Goal: Check status: Check status

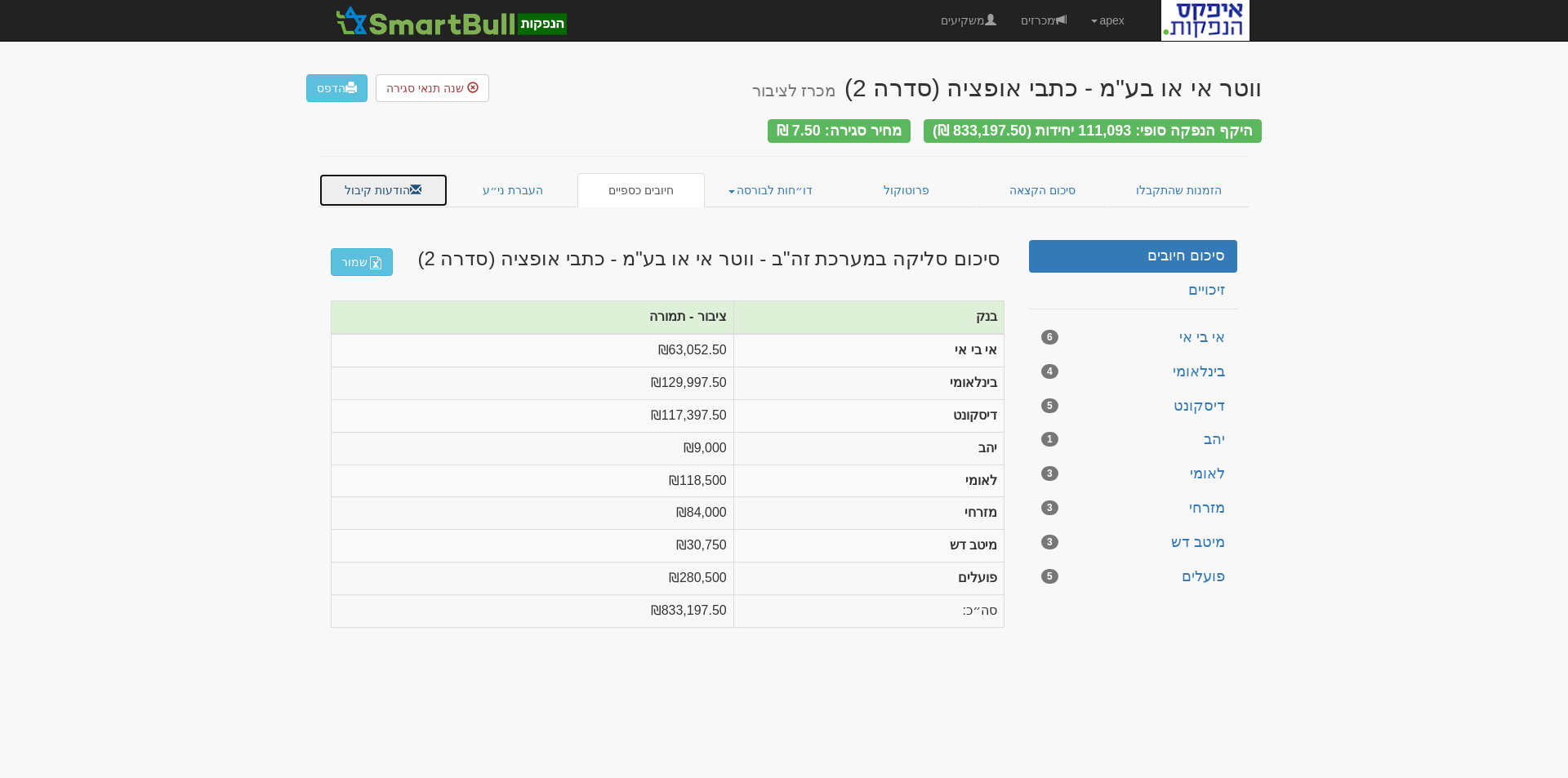
click at [385, 177] on link "הודעות קיבול" at bounding box center [383, 190] width 130 height 35
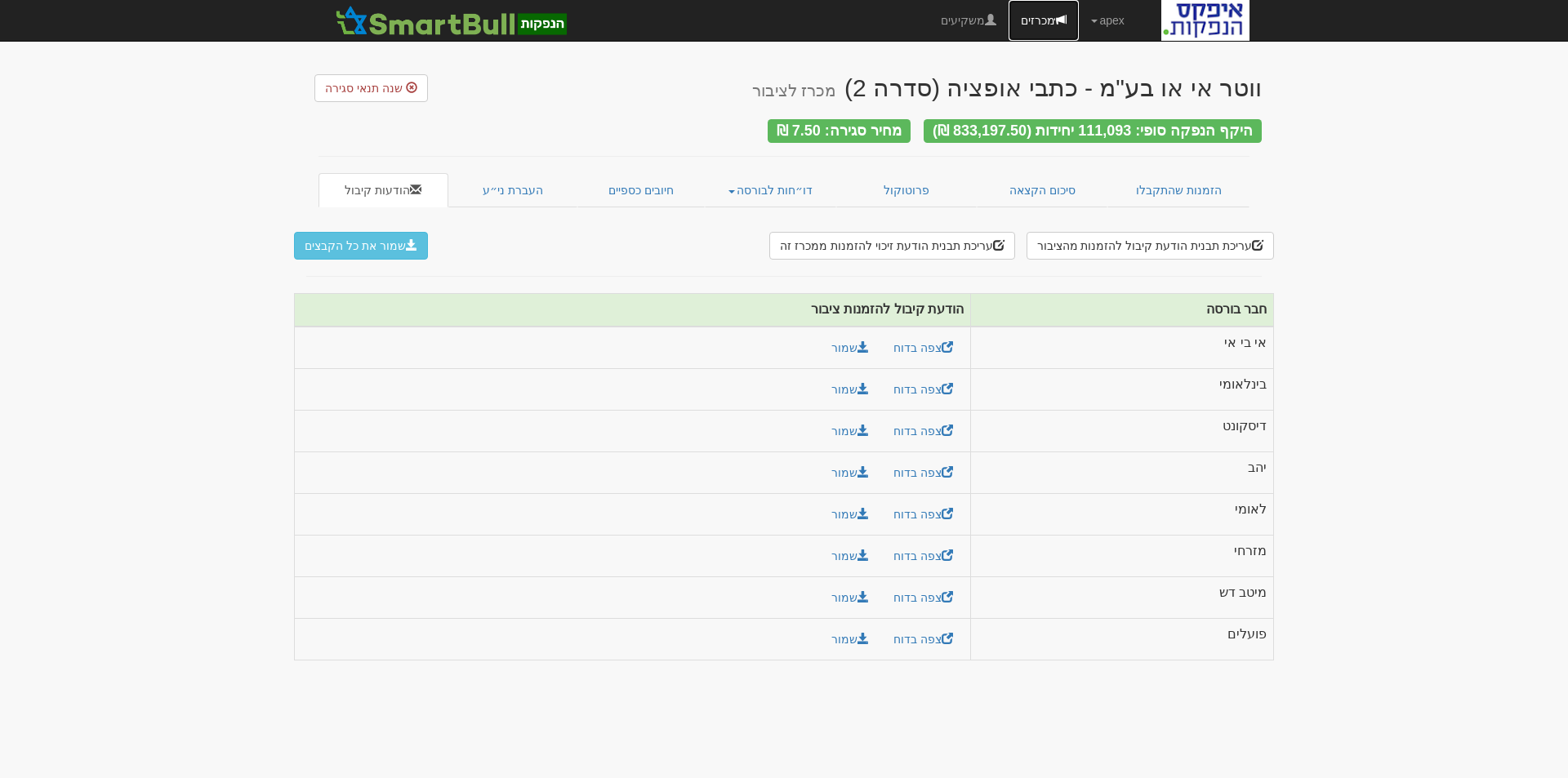
click at [1047, 16] on link "מכרזים" at bounding box center [1043, 20] width 70 height 40
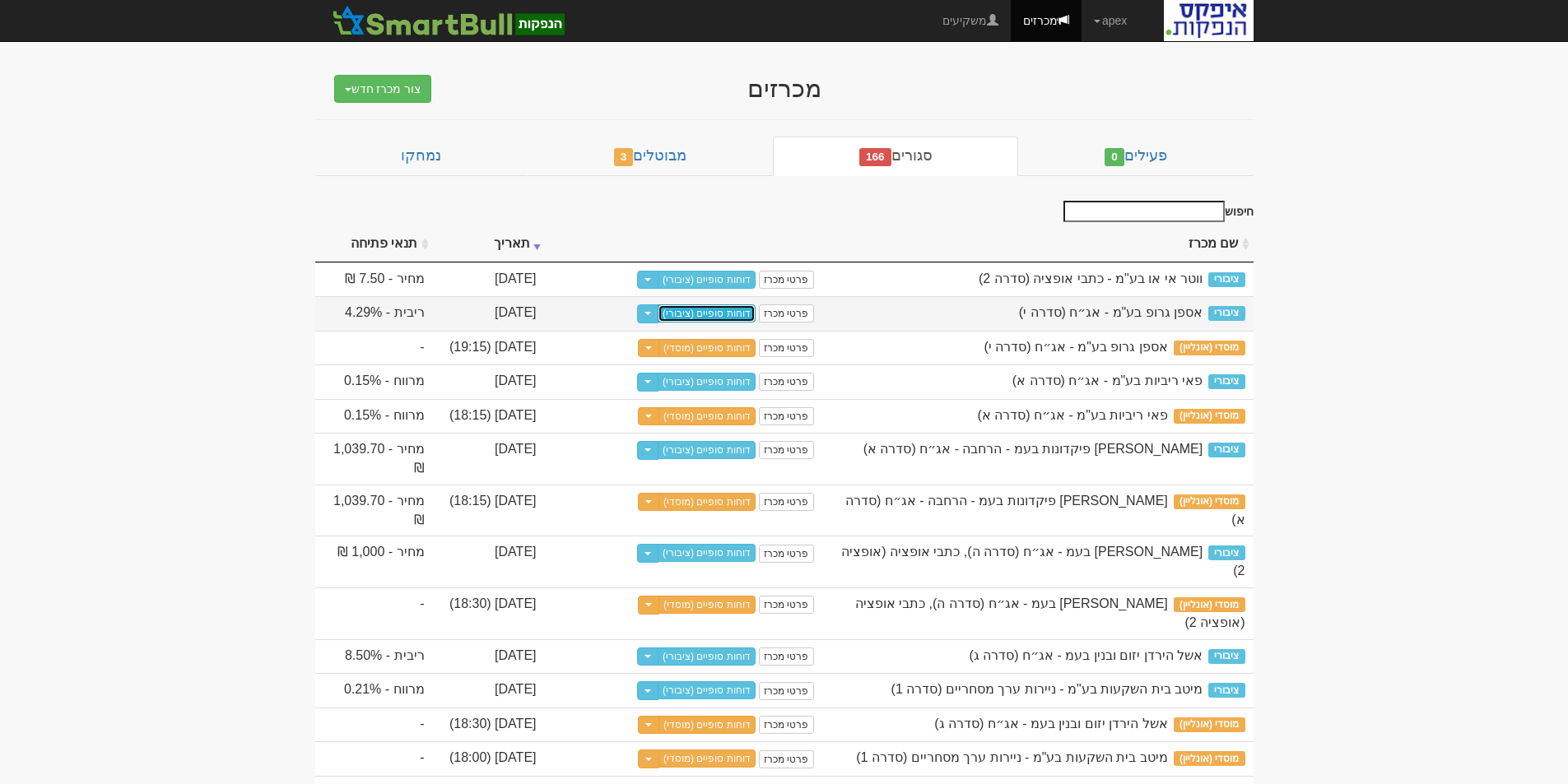
click at [729, 312] on link "דוחות סופיים (ציבורי)" at bounding box center [706, 313] width 97 height 18
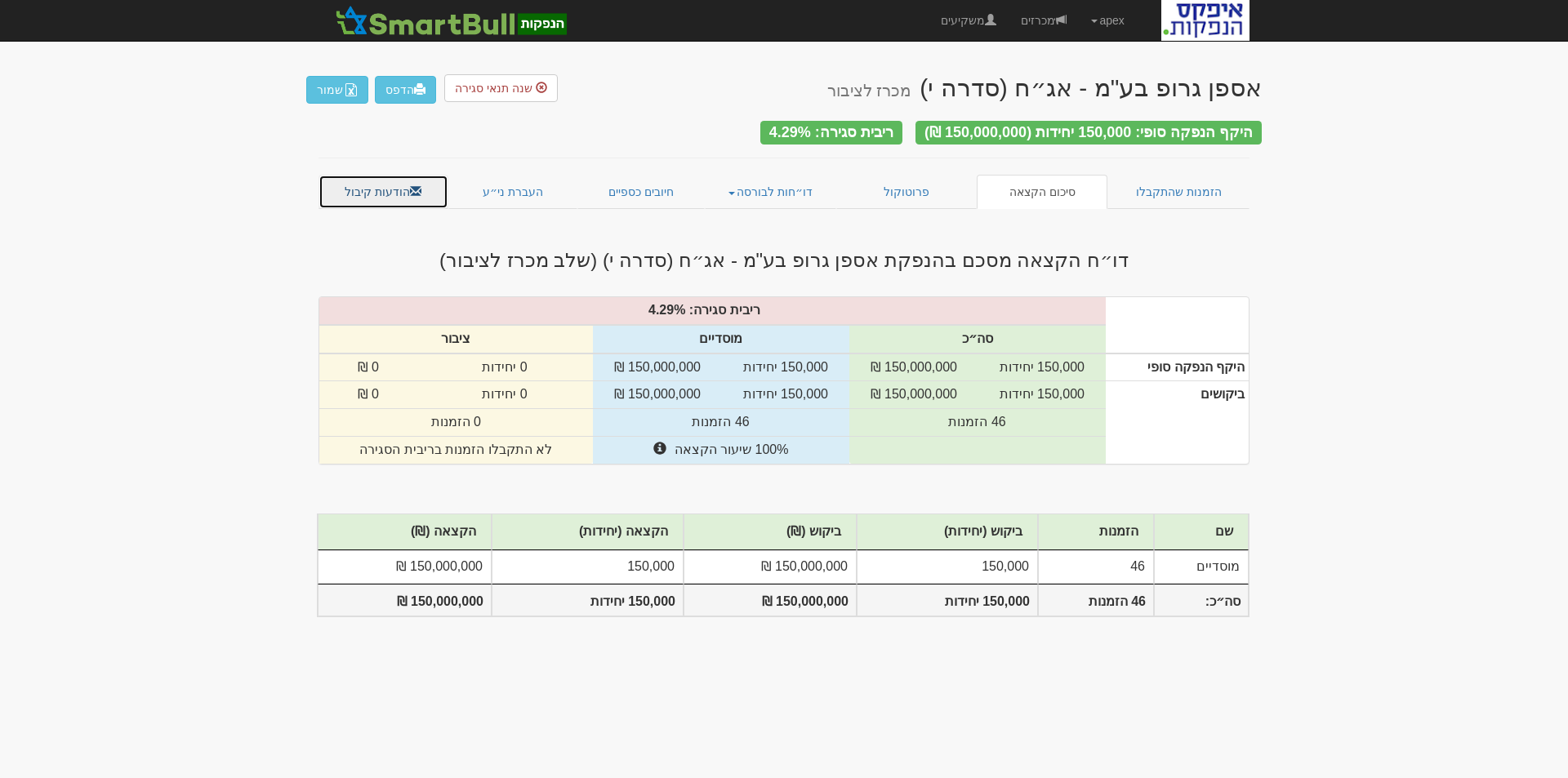
click at [368, 180] on link "הודעות קיבול" at bounding box center [383, 191] width 130 height 35
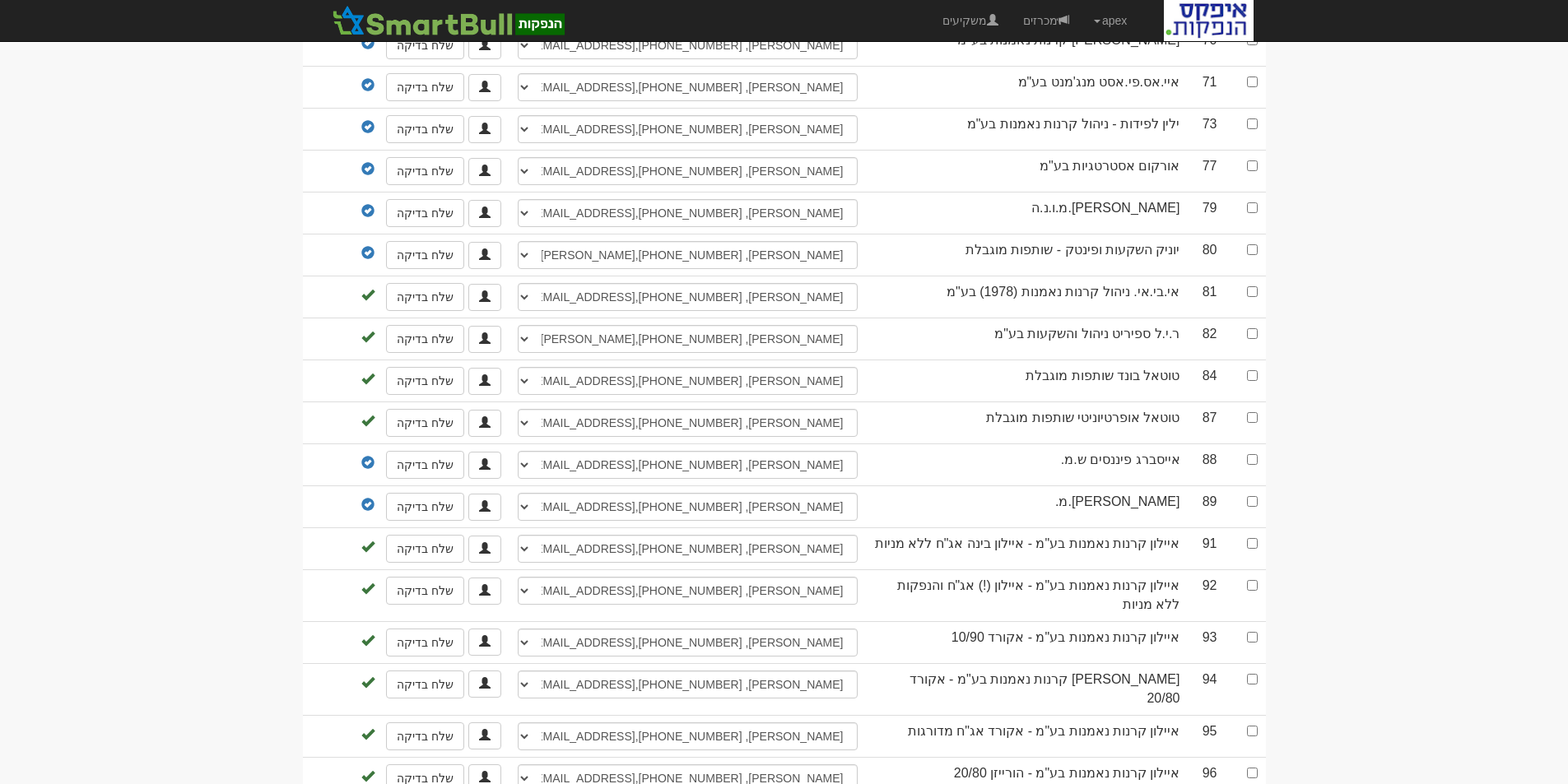
scroll to position [1121, 0]
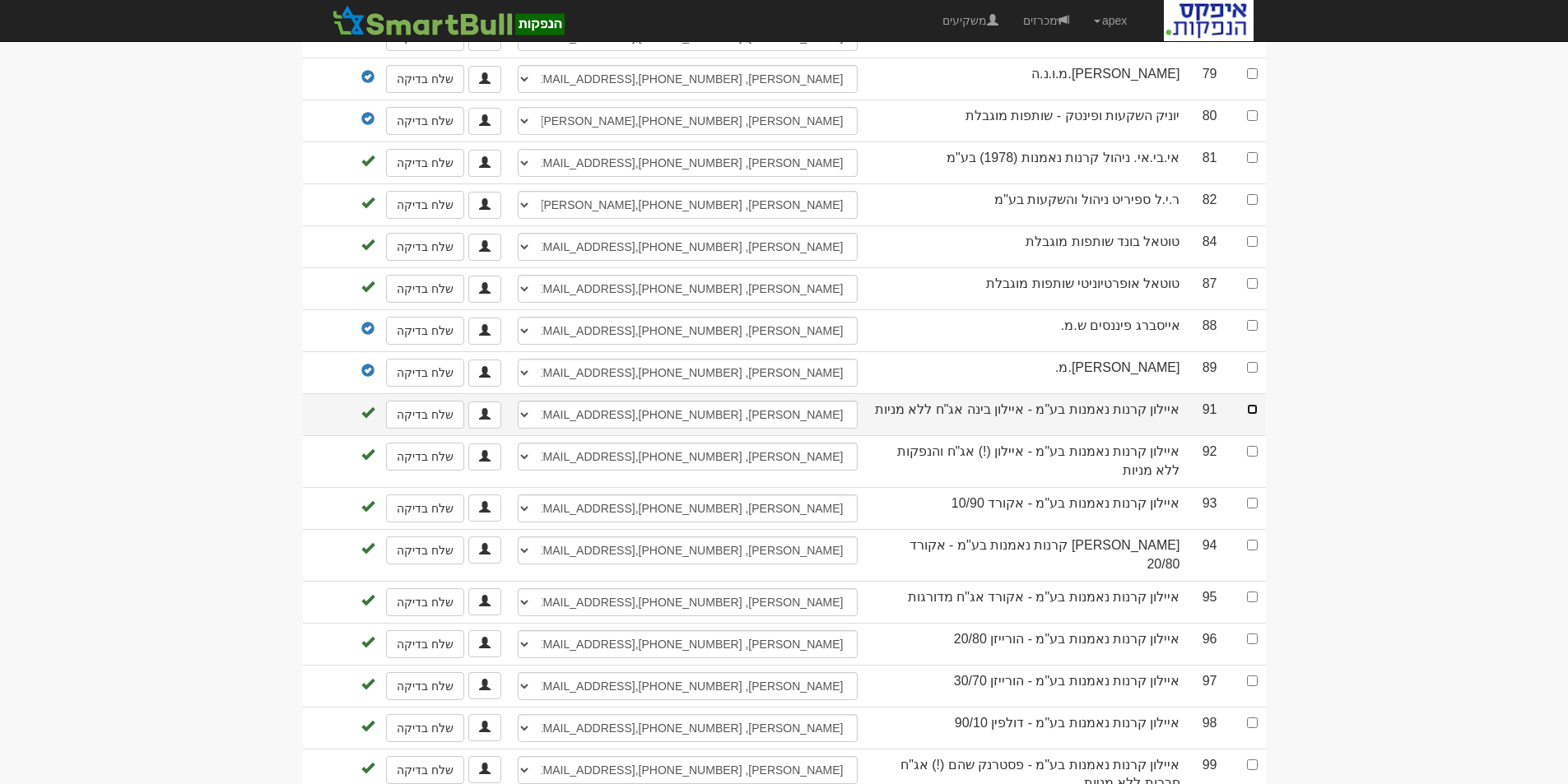
click at [1249, 404] on input "checkbox" at bounding box center [1251, 409] width 10 height 10
checkbox input "true"
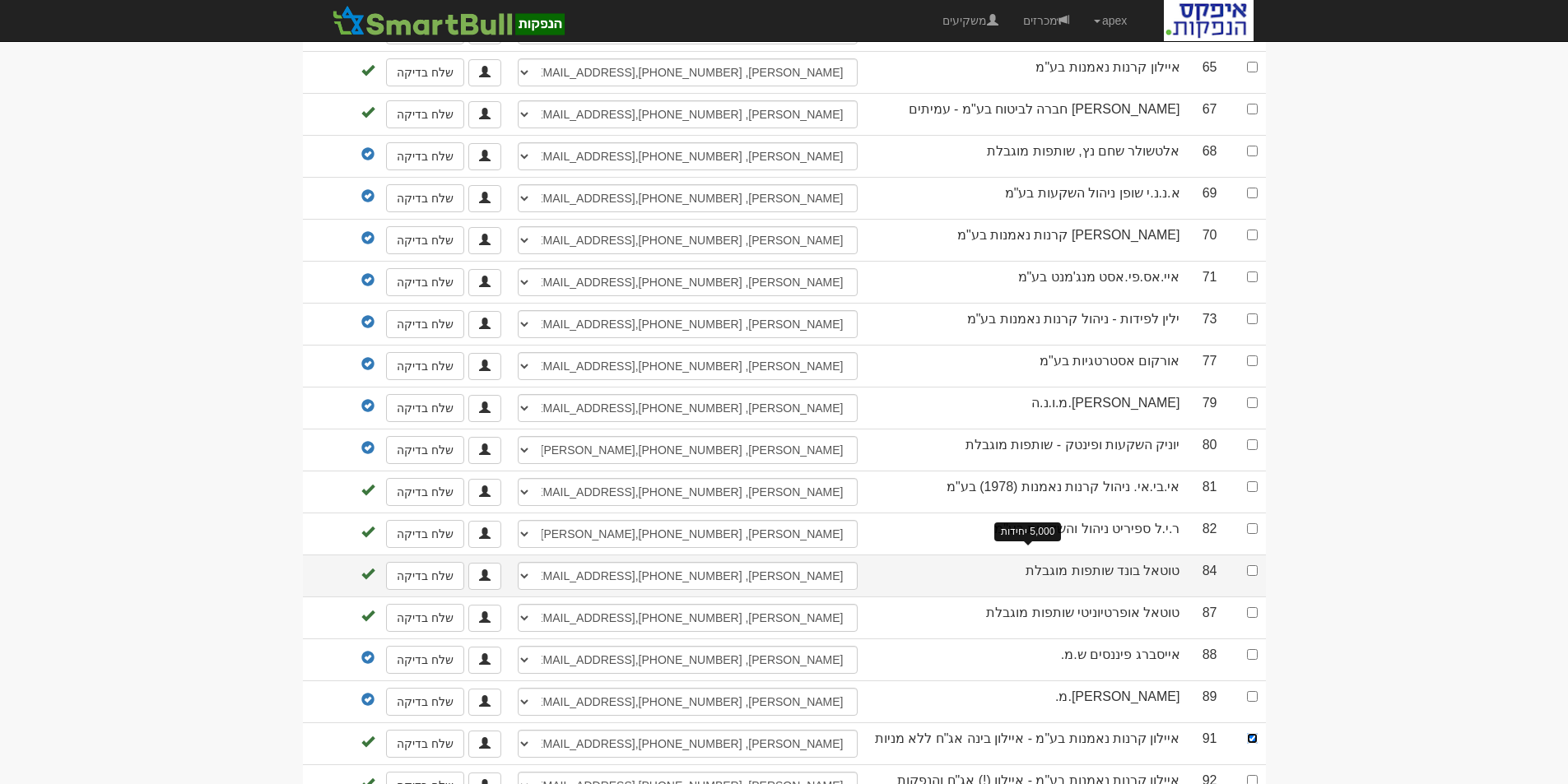
scroll to position [381, 0]
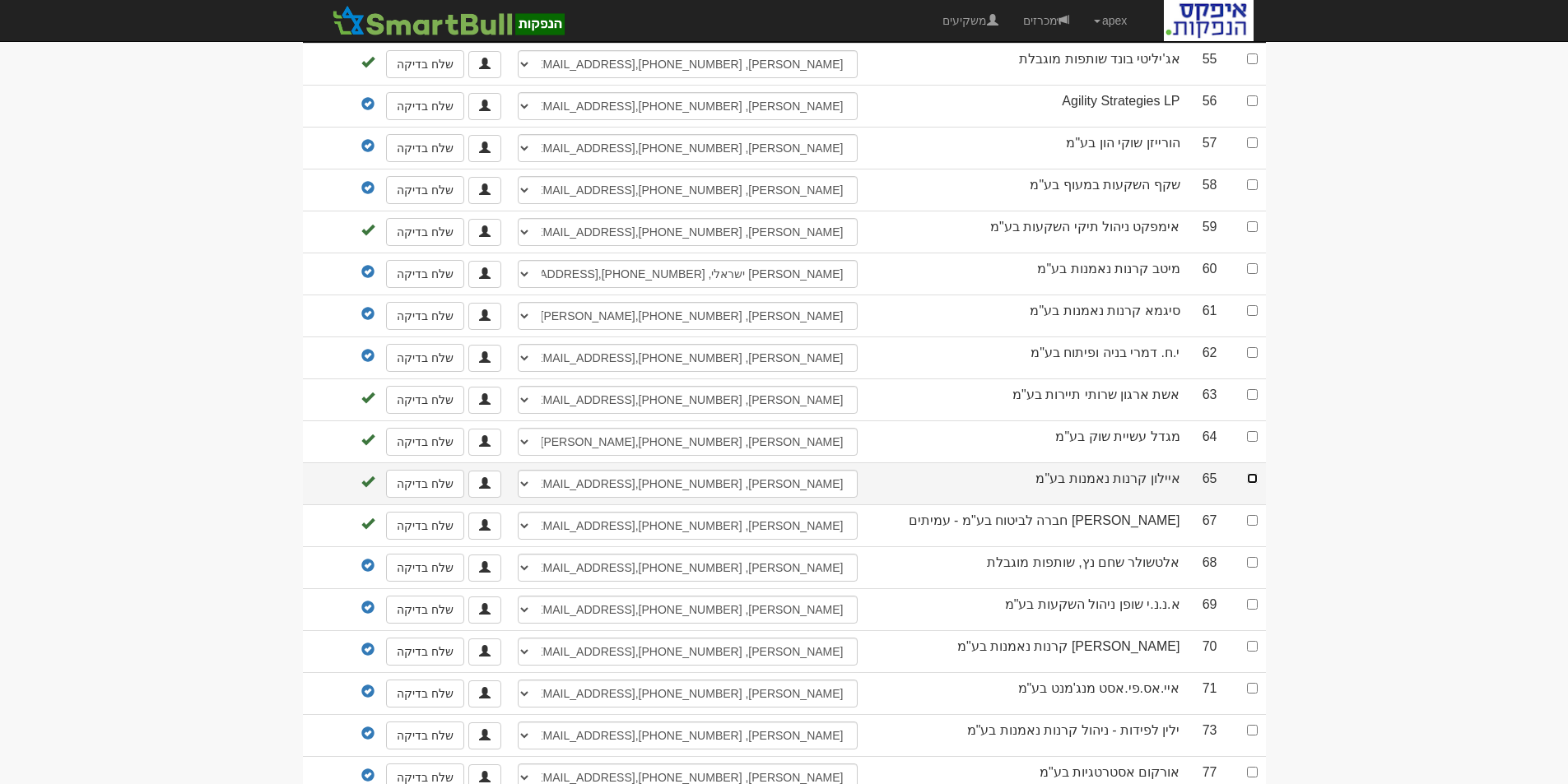
click at [1250, 473] on input "checkbox" at bounding box center [1251, 478] width 10 height 10
checkbox input "true"
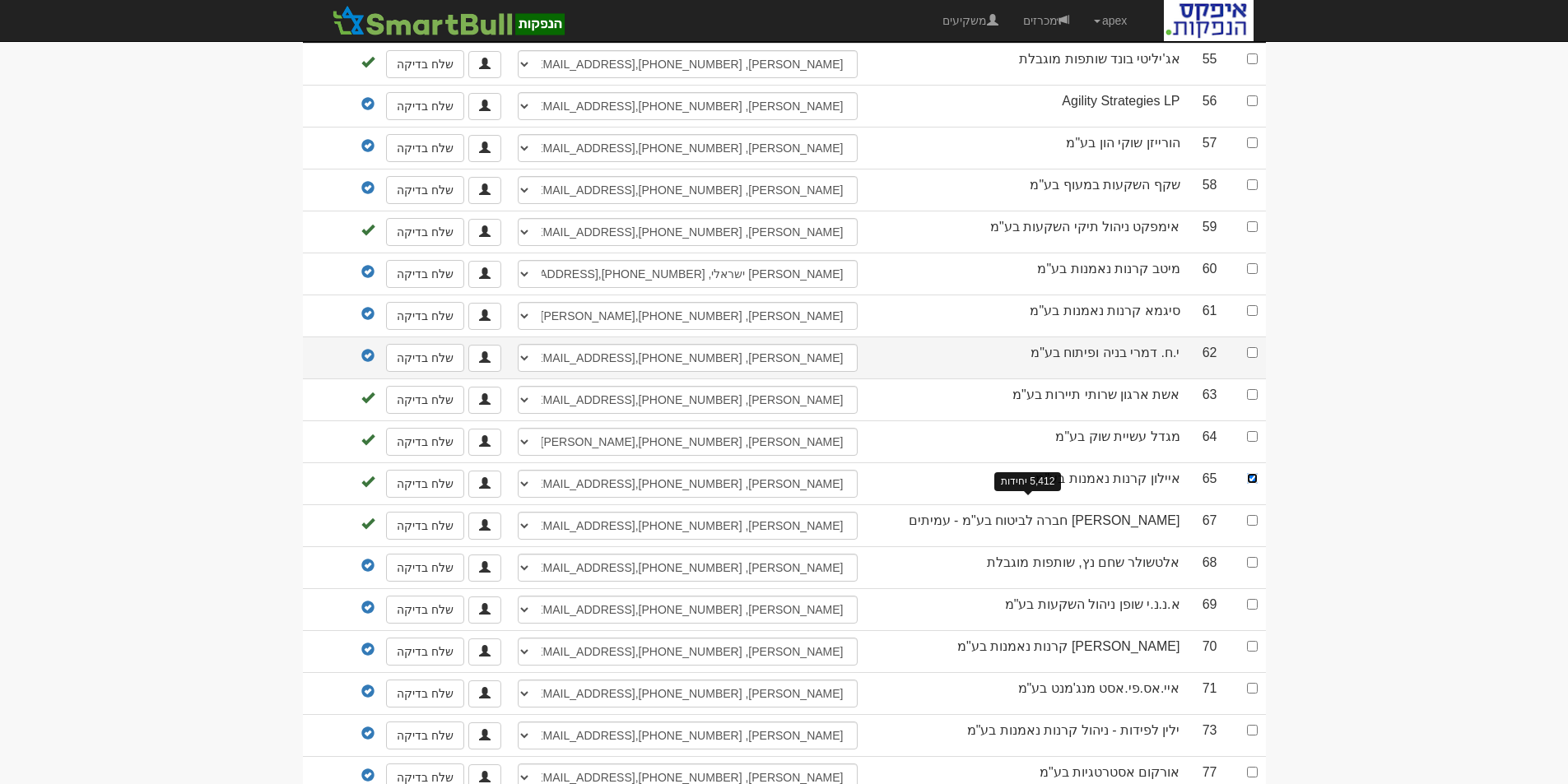
scroll to position [0, 0]
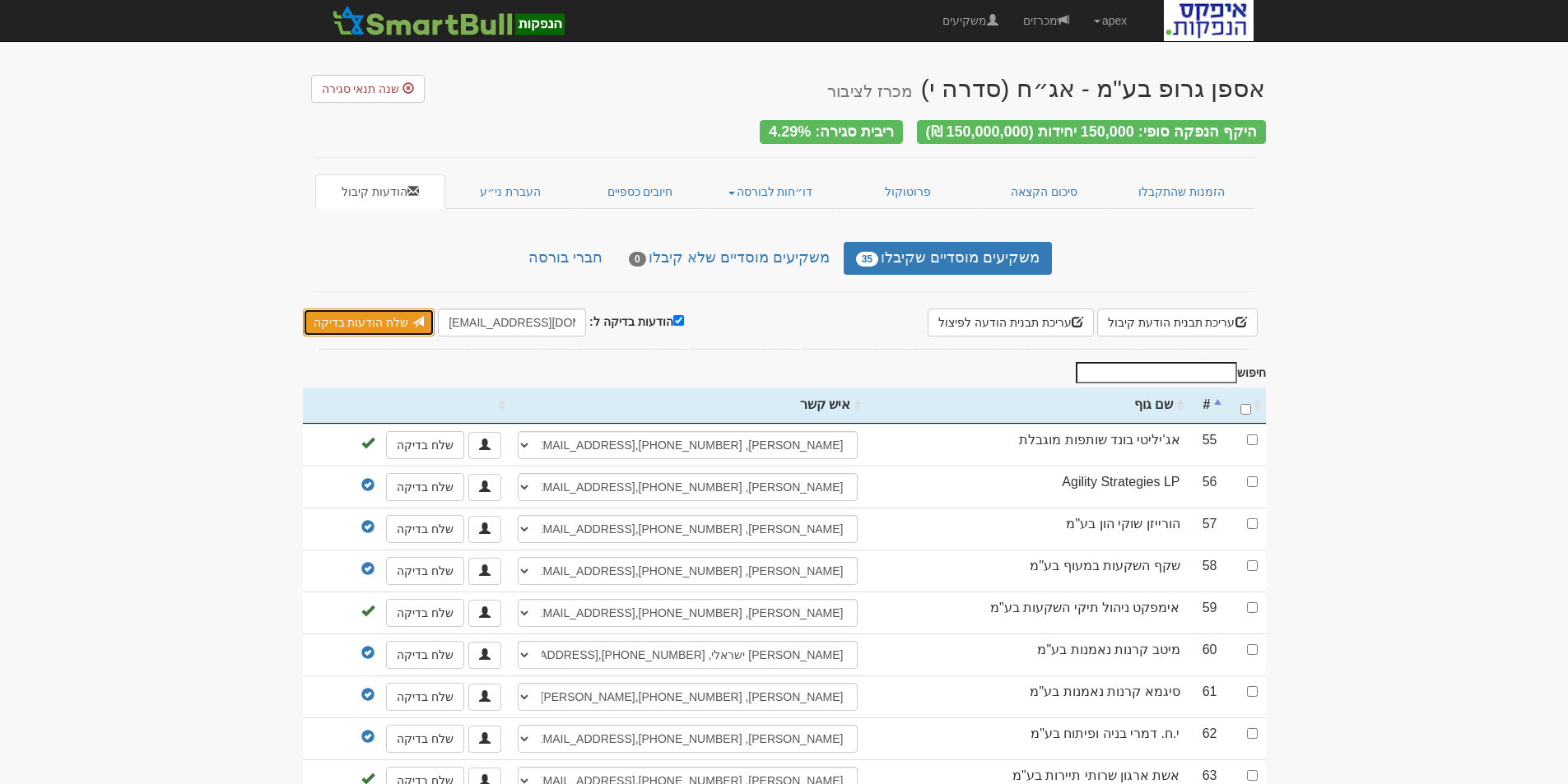
click at [348, 312] on link "שלח הודעות בדיקה" at bounding box center [369, 322] width 132 height 28
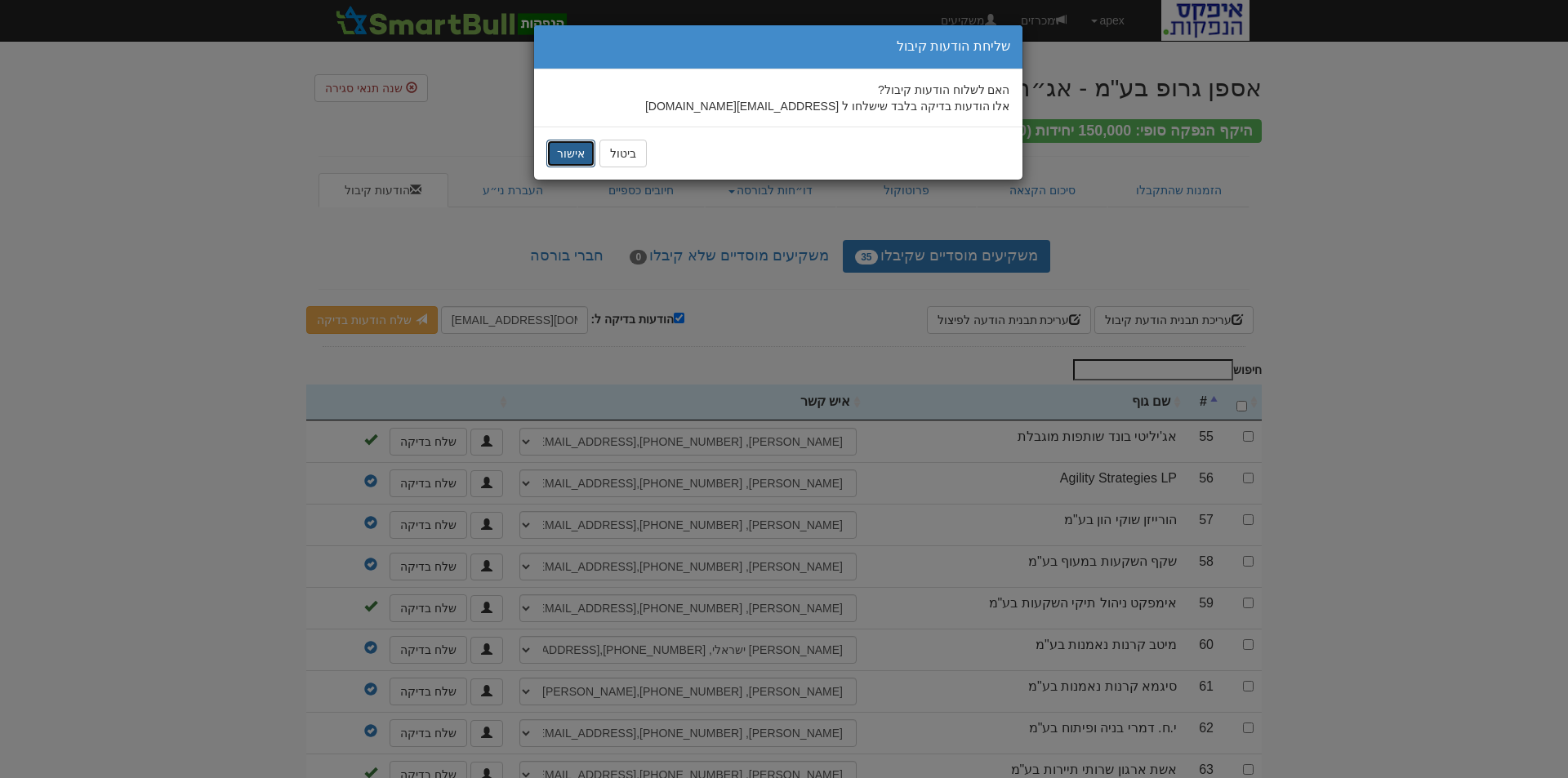
click at [571, 145] on button "אישור" at bounding box center [571, 154] width 49 height 28
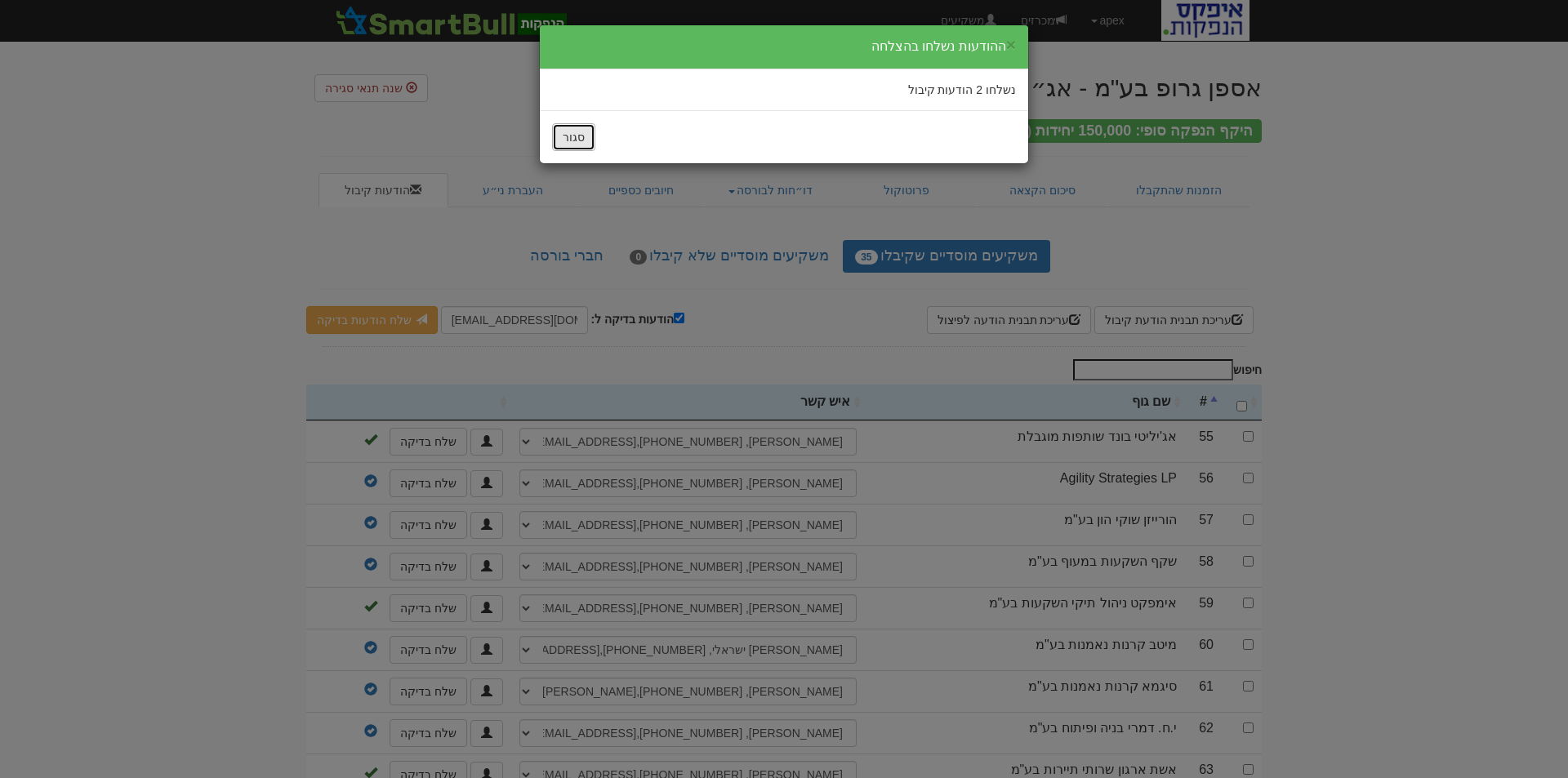
click at [561, 143] on button "סגור" at bounding box center [574, 137] width 43 height 28
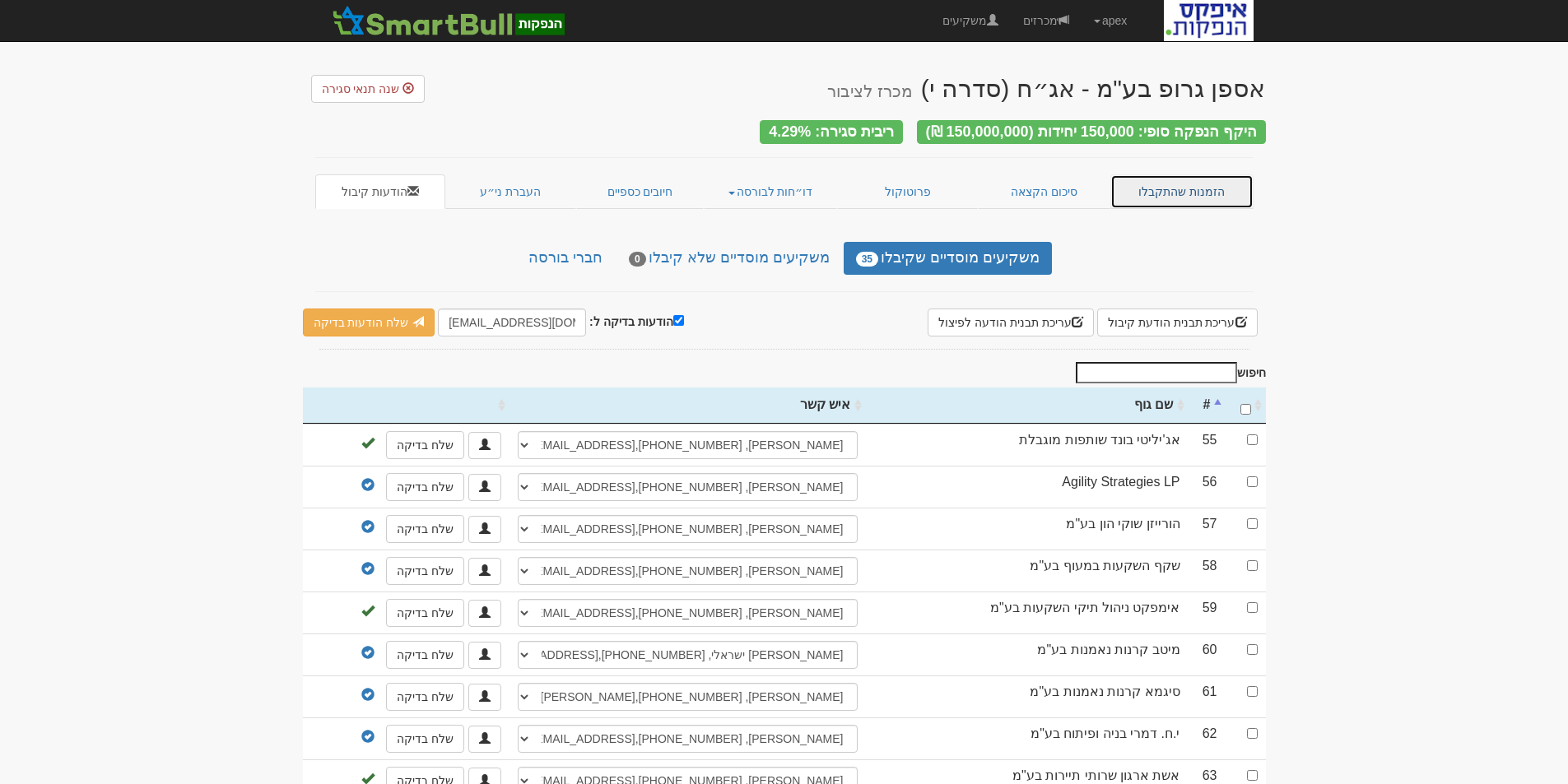
click at [1162, 180] on link "הזמנות שהתקבלו" at bounding box center [1181, 191] width 143 height 35
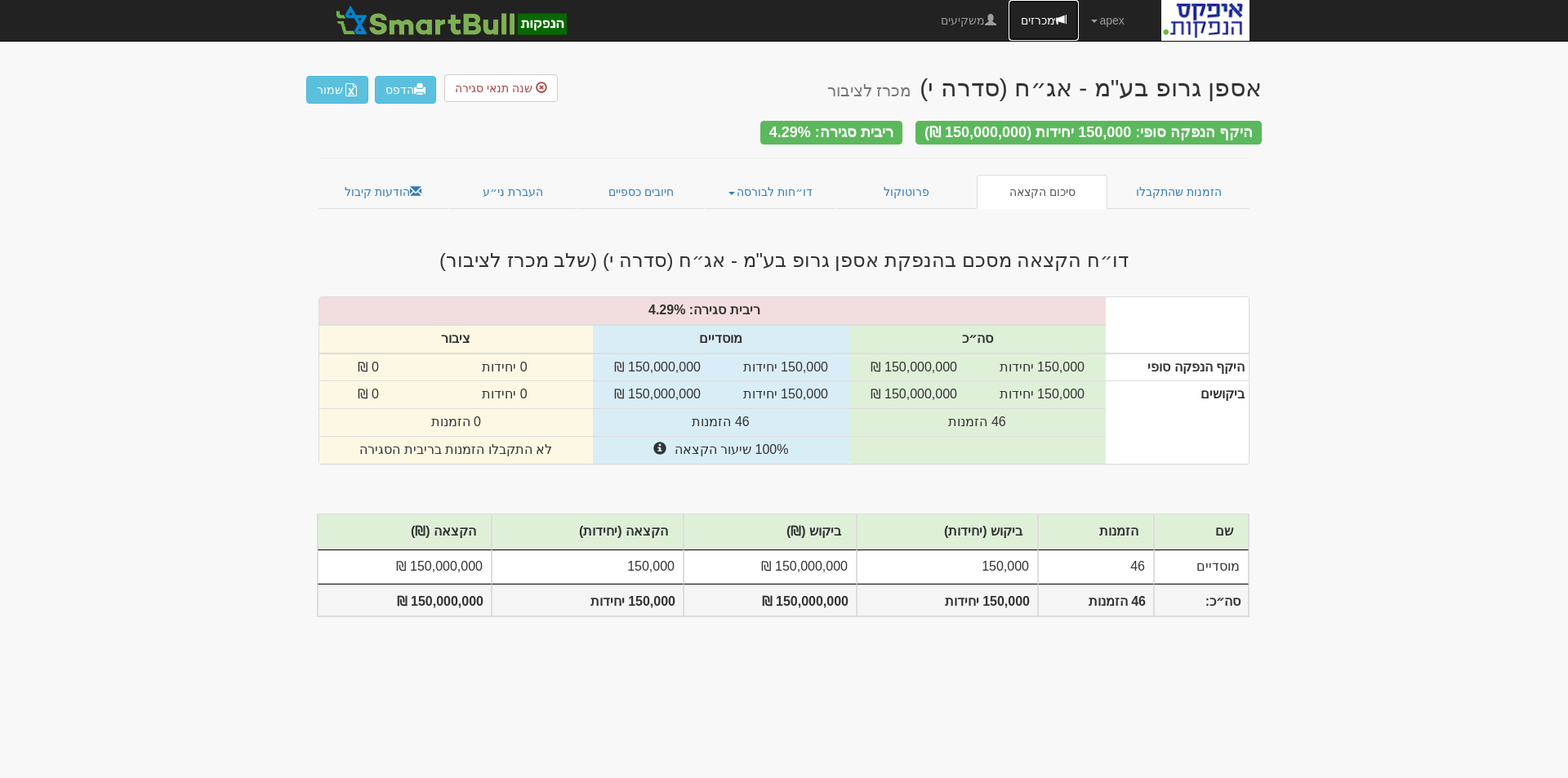
click at [1041, 18] on link "מכרזים" at bounding box center [1043, 20] width 70 height 40
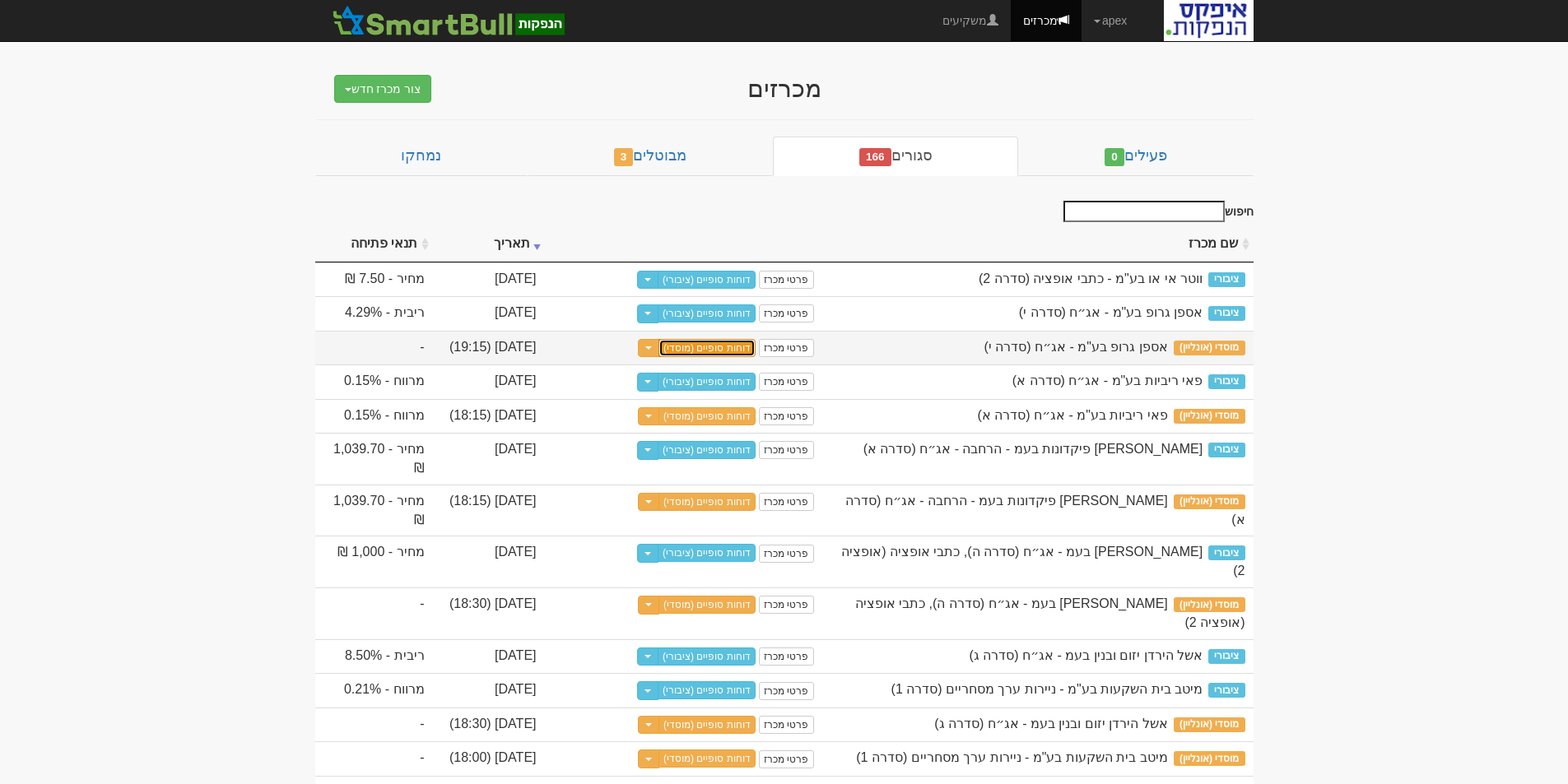
click at [683, 345] on link "דוחות סופיים (מוסדי)" at bounding box center [707, 347] width 97 height 18
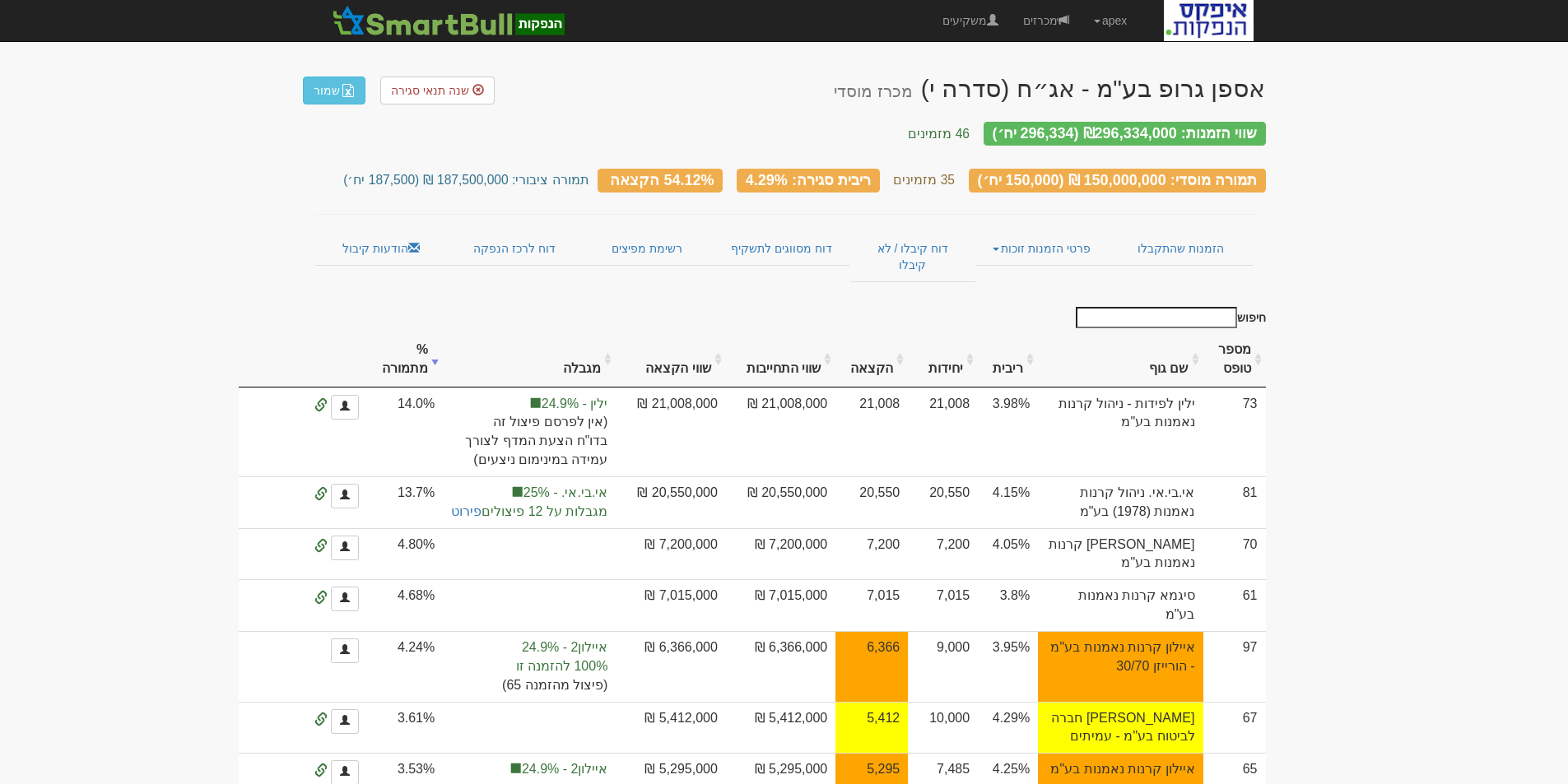
click at [1038, 340] on th "ריבית" at bounding box center [1007, 359] width 60 height 55
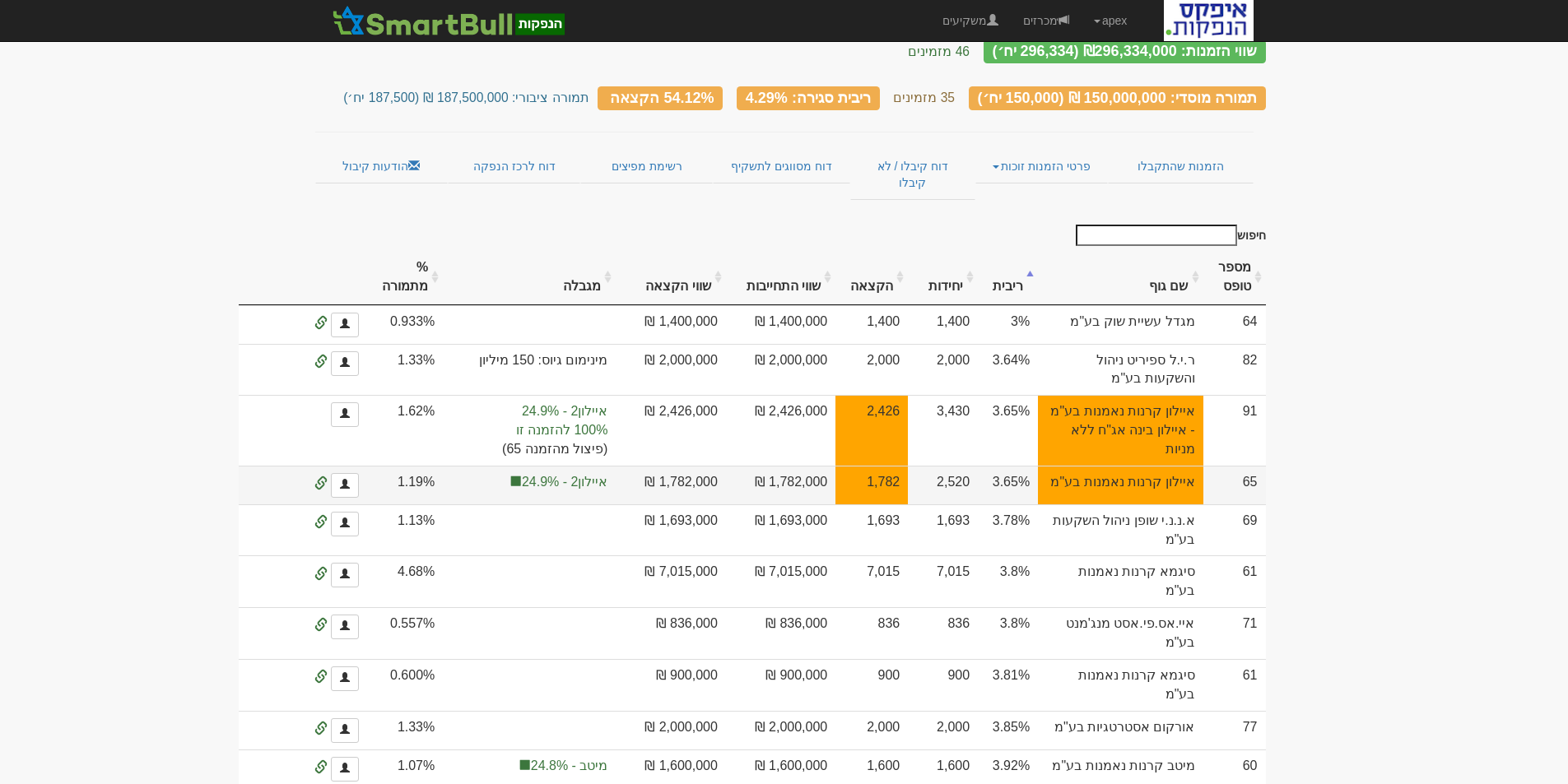
scroll to position [165, 0]
